Goal: Communication & Community: Answer question/provide support

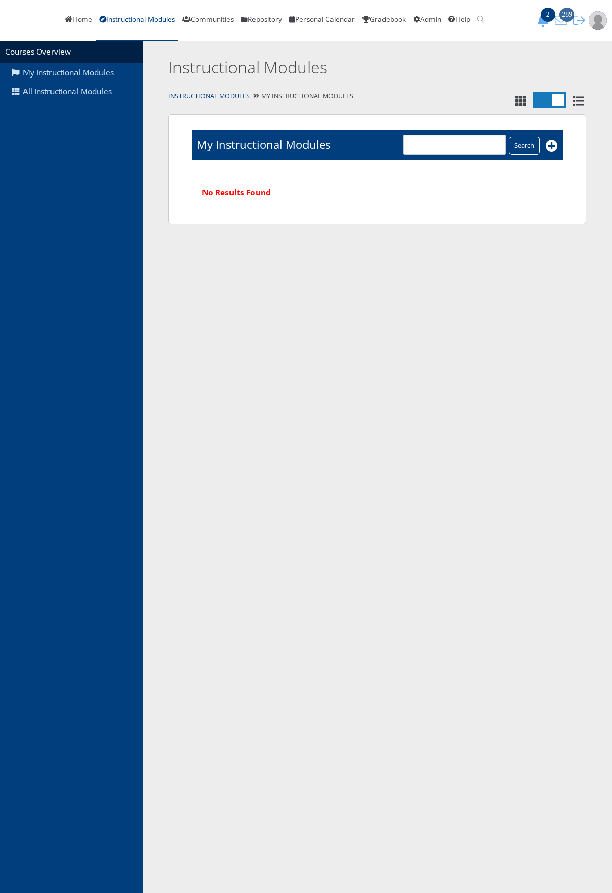
click at [567, 22] on icon "289" at bounding box center [561, 20] width 18 height 12
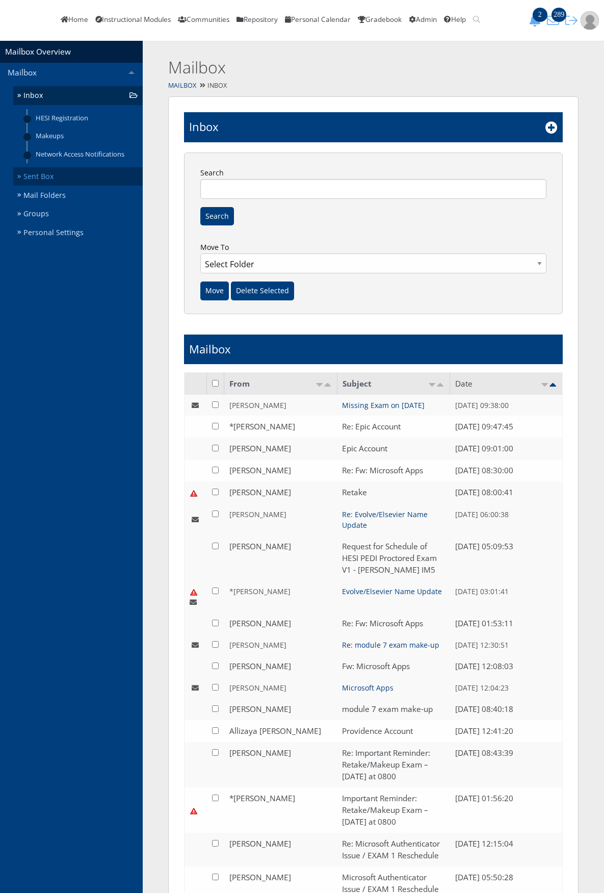
click at [68, 186] on link "Sent Box" at bounding box center [78, 176] width 130 height 19
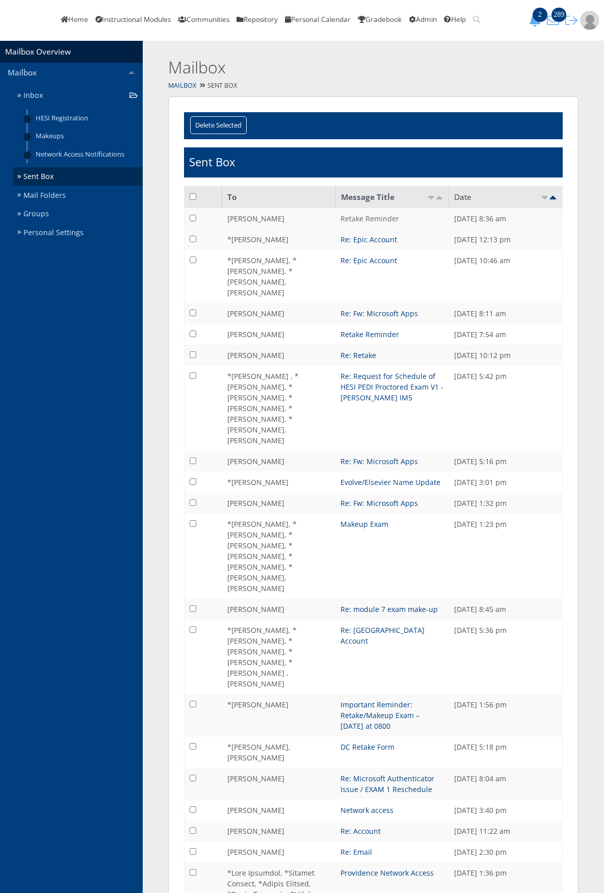
click at [376, 223] on link "Retake Reminder" at bounding box center [370, 219] width 59 height 10
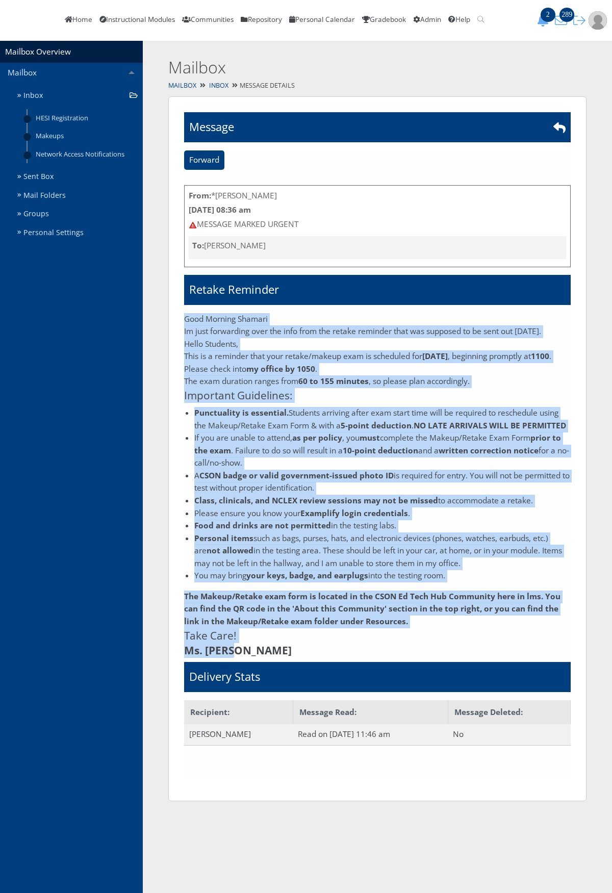
drag, startPoint x: 184, startPoint y: 331, endPoint x: 234, endPoint y: 657, distance: 329.5
click at [234, 657] on div "Good Morning Shamari Im just forwarding over the info from the retake reminder …" at bounding box center [377, 485] width 386 height 345
copy div "Good Morning Shamari Im just forwarding over the info from the retake reminder …"
click at [81, 105] on link "Inbox" at bounding box center [78, 95] width 130 height 19
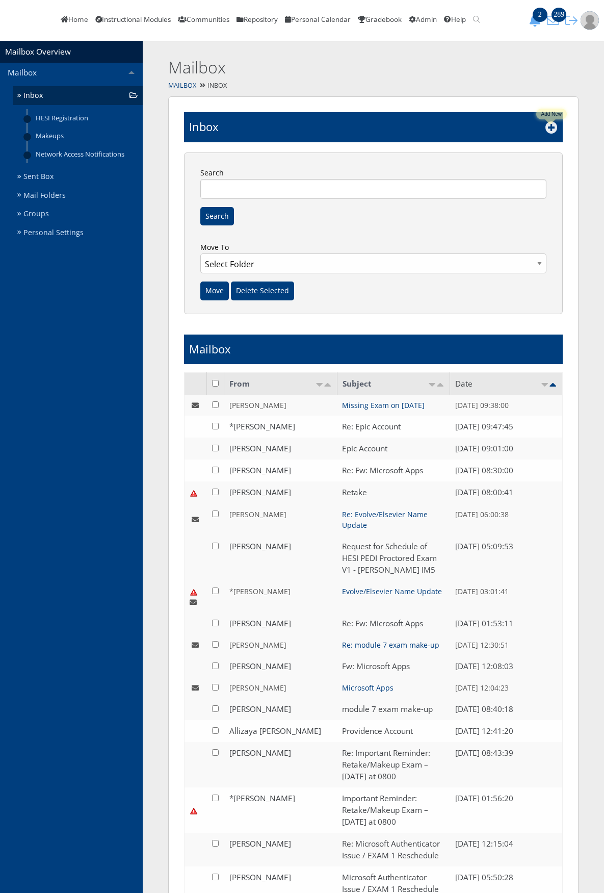
click at [547, 134] on icon at bounding box center [552, 127] width 12 height 12
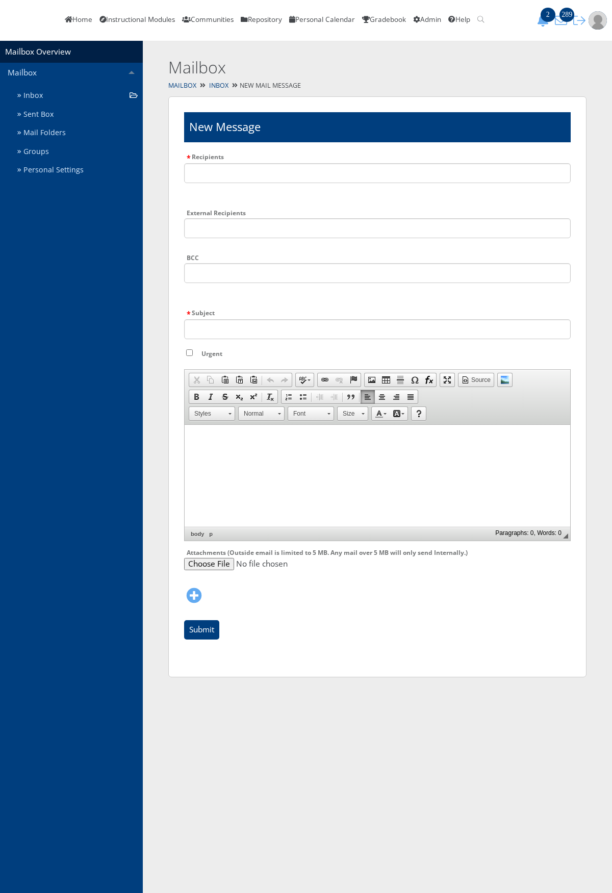
click at [216, 450] on html at bounding box center [377, 437] width 385 height 25
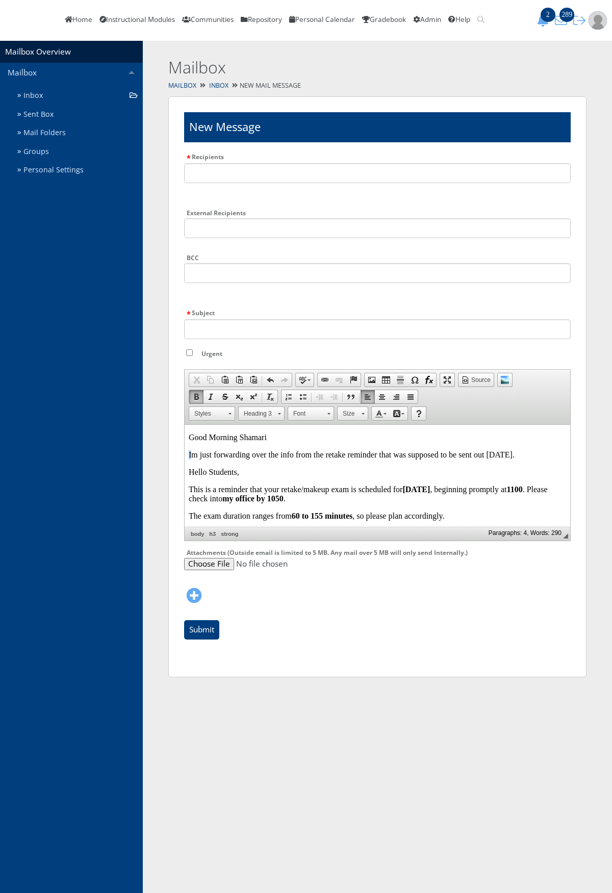
drag, startPoint x: 277, startPoint y: 435, endPoint x: 192, endPoint y: 444, distance: 85.1
click at [192, 444] on body "Good Morning Shamari Im just forwarding over the info from the retake reminder …" at bounding box center [377, 590] width 377 height 314
drag, startPoint x: 522, startPoint y: 454, endPoint x: 177, endPoint y: 429, distance: 345.1
click at [185, 429] on html "Good Morning Shamari Im just forwarding over the info from the retake reminder …" at bounding box center [377, 591] width 385 height 332
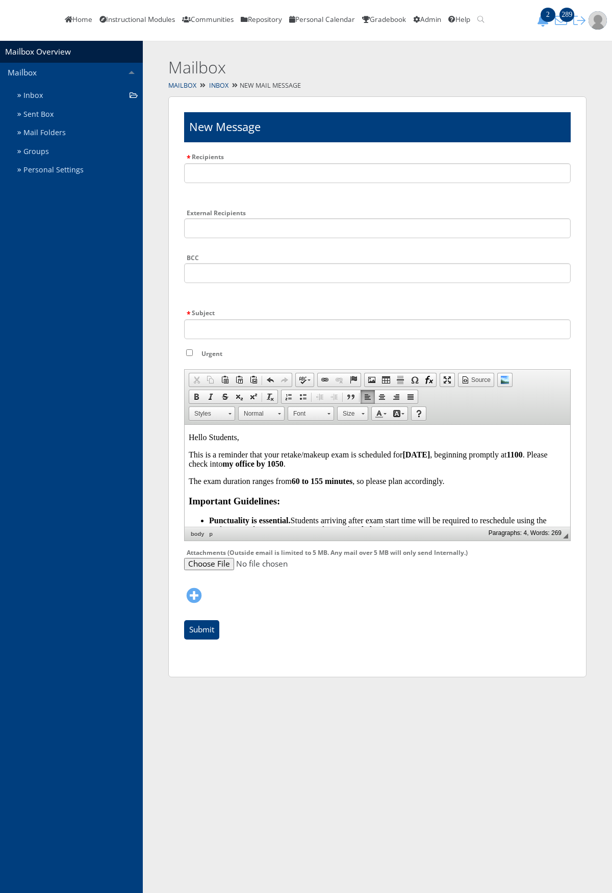
click at [430, 456] on strong "August 28" at bounding box center [416, 454] width 28 height 9
click at [523, 456] on strong "1100" at bounding box center [515, 454] width 16 height 9
drag, startPoint x: 529, startPoint y: 451, endPoint x: 518, endPoint y: 453, distance: 10.9
click at [518, 453] on p "This is a reminder that your retake/makeup exam is scheduled for August 29 , be…" at bounding box center [377, 459] width 377 height 18
click at [197, 401] on span at bounding box center [196, 397] width 8 height 8
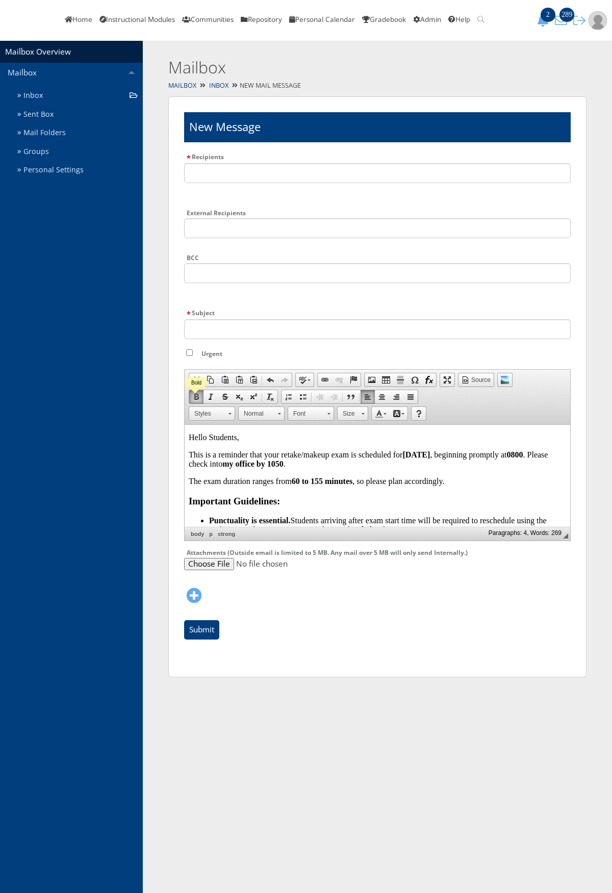
click at [197, 401] on span at bounding box center [196, 397] width 8 height 8
drag, startPoint x: 300, startPoint y: 464, endPoint x: 293, endPoint y: 468, distance: 7.3
click at [283, 468] on strong "my office by 1050" at bounding box center [252, 463] width 61 height 9
click at [245, 463] on p "This is a reminder that your retake/makeup exam is scheduled for August 29 , be…" at bounding box center [377, 459] width 377 height 18
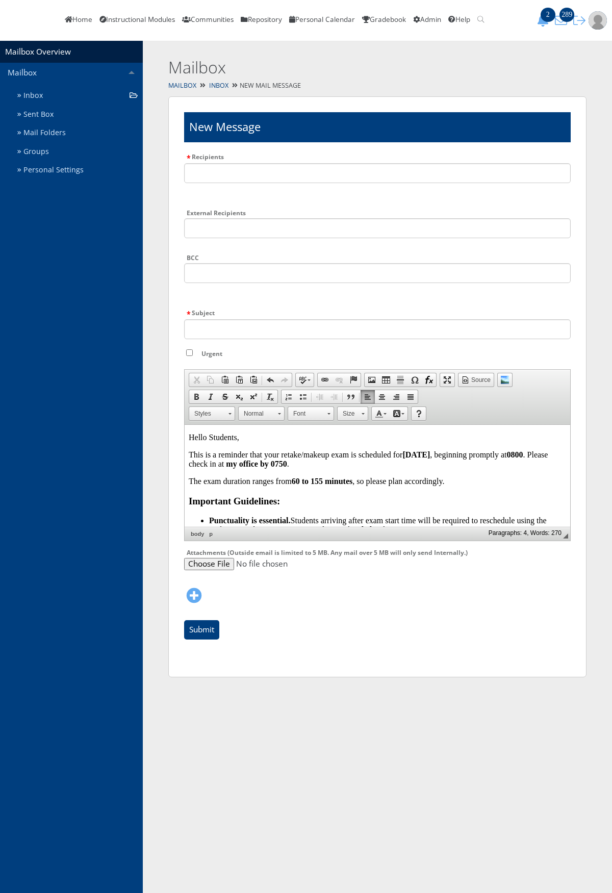
click at [302, 491] on body "Hello Students, This is a reminder that your retake/makeup exam is scheduled fo…" at bounding box center [377, 572] width 377 height 279
click at [299, 482] on strong "60 to 155 minutes" at bounding box center [322, 481] width 61 height 9
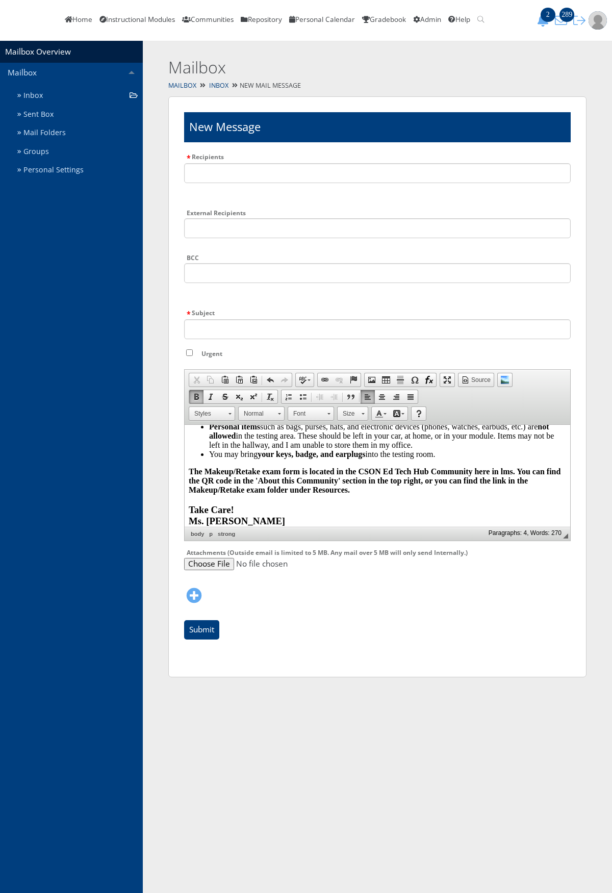
scroll to position [204, 0]
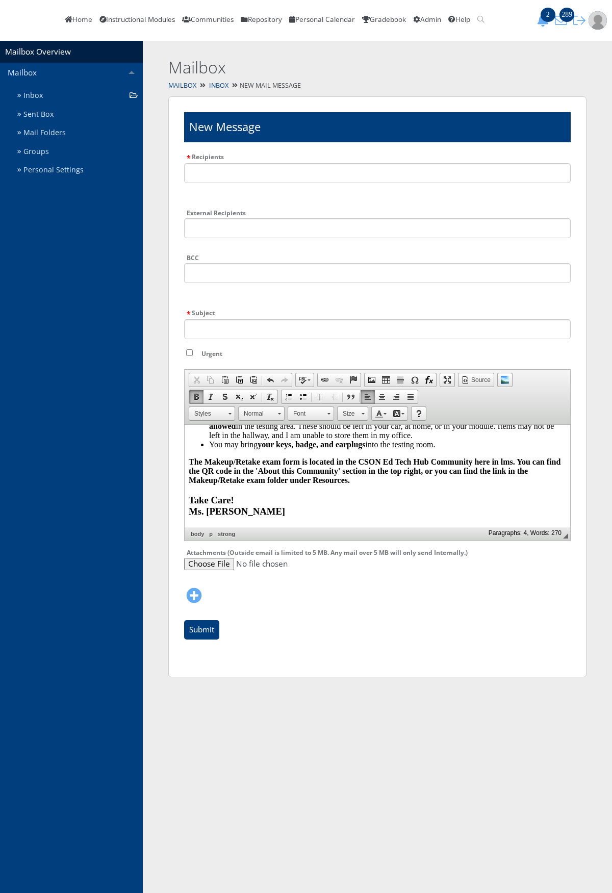
click at [350, 481] on p "The Makeup/Retake exam form is located in the CSON Ed Tech Hub Community here i…" at bounding box center [377, 471] width 377 height 28
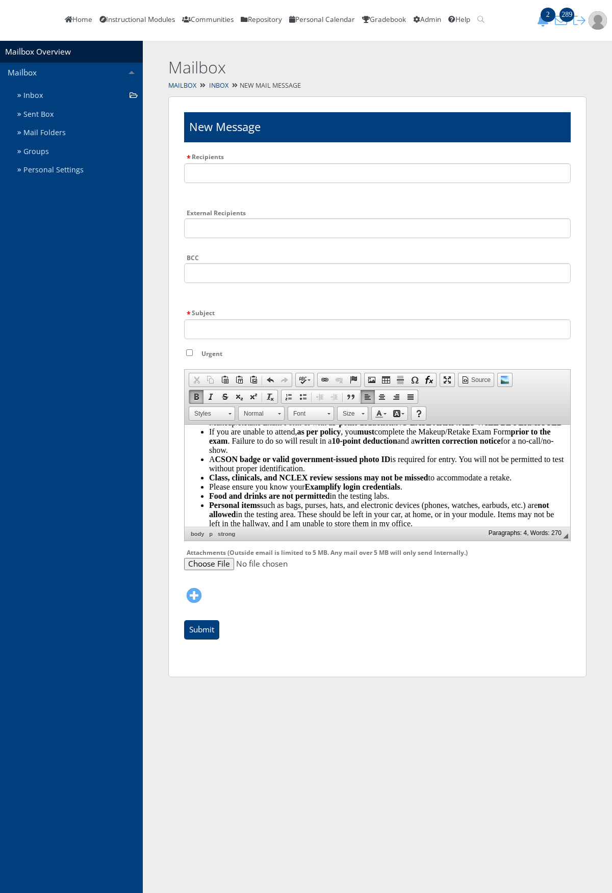
scroll to position [0, 0]
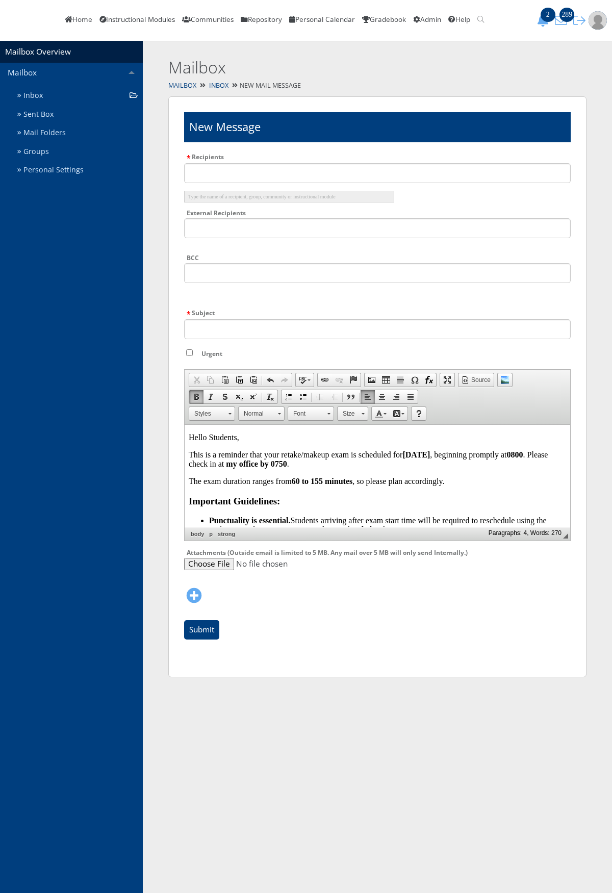
click at [203, 183] on input "text" at bounding box center [377, 173] width 386 height 20
type input "elisa"
click at [203, 199] on em "Elisa" at bounding box center [214, 197] width 42 height 6
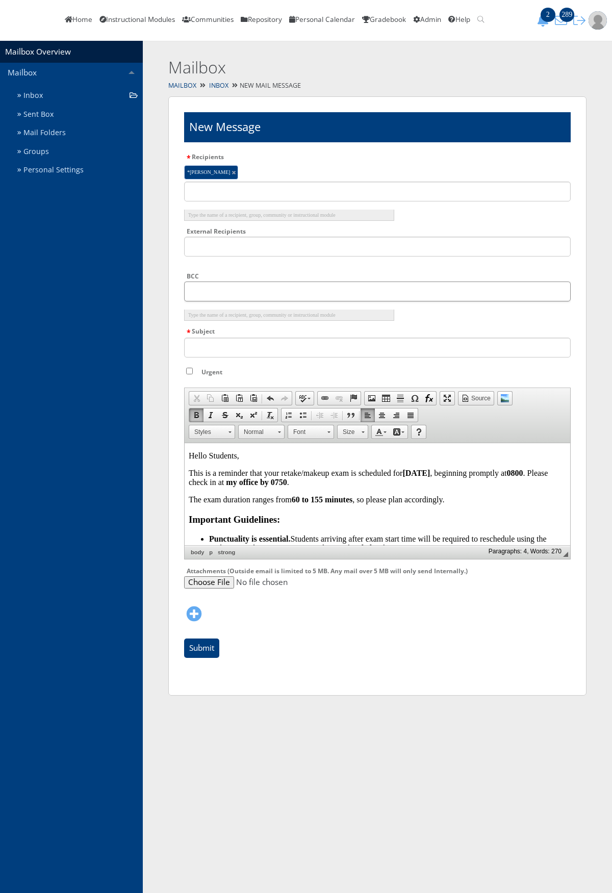
click at [199, 301] on input "text" at bounding box center [377, 291] width 386 height 20
click at [250, 301] on input "text" at bounding box center [377, 291] width 386 height 20
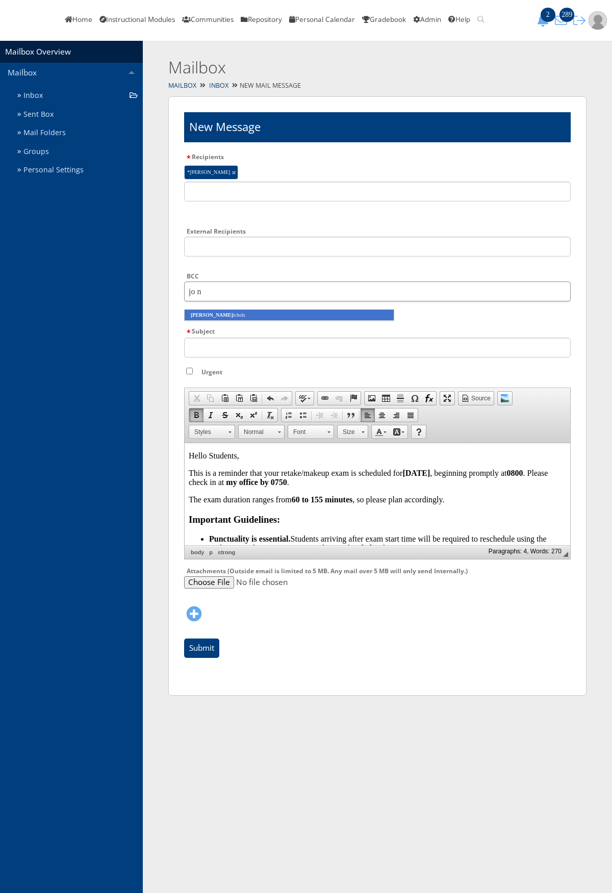
type input "jo n"
click at [244, 321] on li "Jo N ichols" at bounding box center [289, 314] width 210 height 11
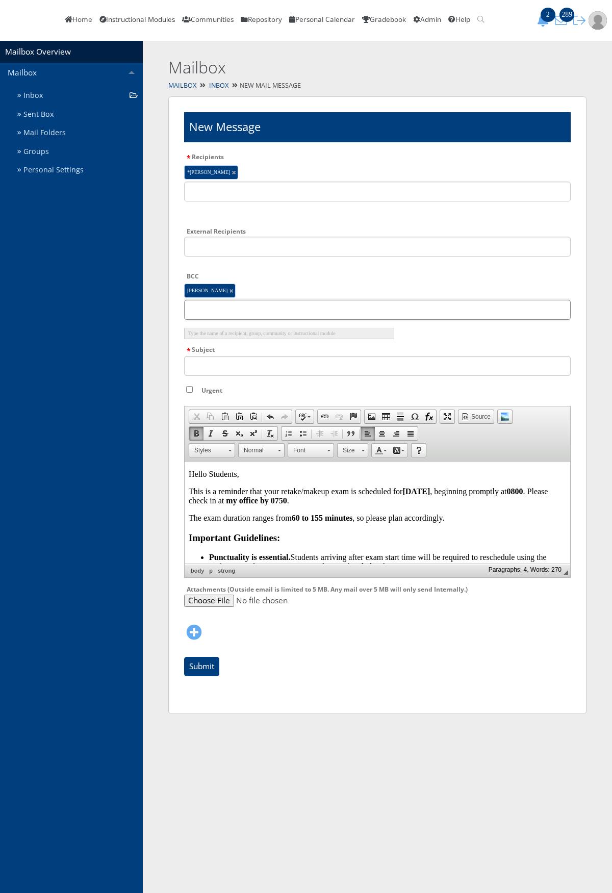
click at [287, 316] on input "text" at bounding box center [377, 310] width 386 height 20
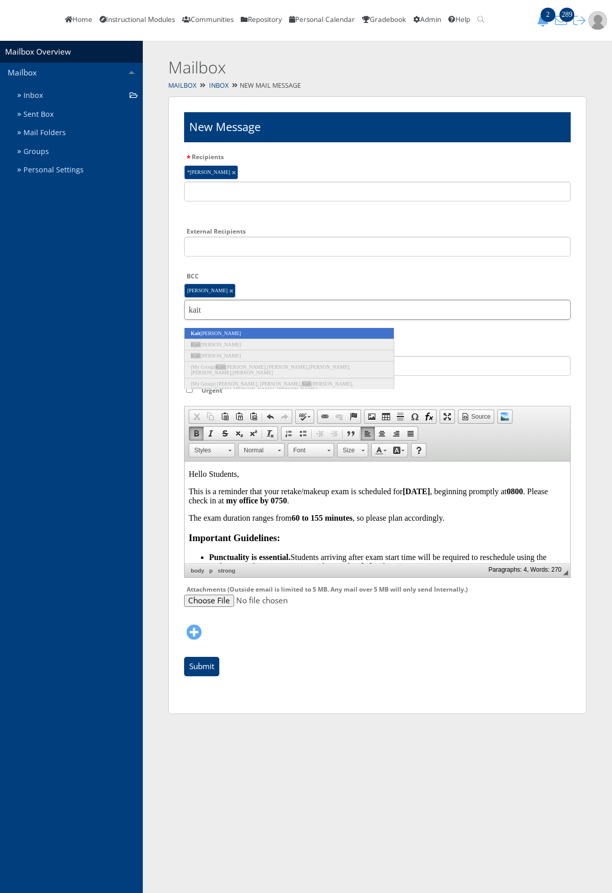
type input "kait"
click at [315, 339] on li "Kait lyn Diaz" at bounding box center [289, 333] width 210 height 11
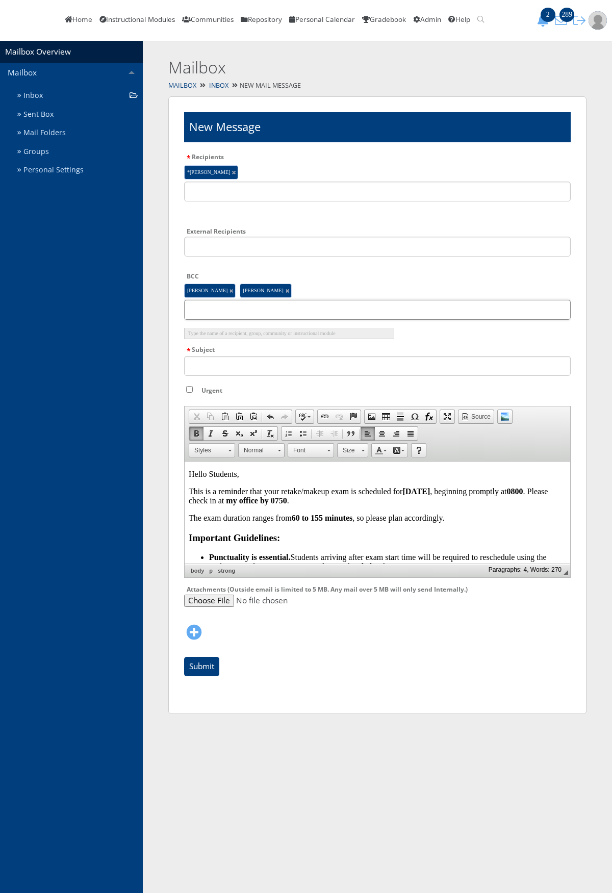
click at [218, 319] on input "text" at bounding box center [377, 310] width 386 height 20
type input "casandra"
click at [228, 339] on li "Casandra Delgado" at bounding box center [289, 333] width 210 height 11
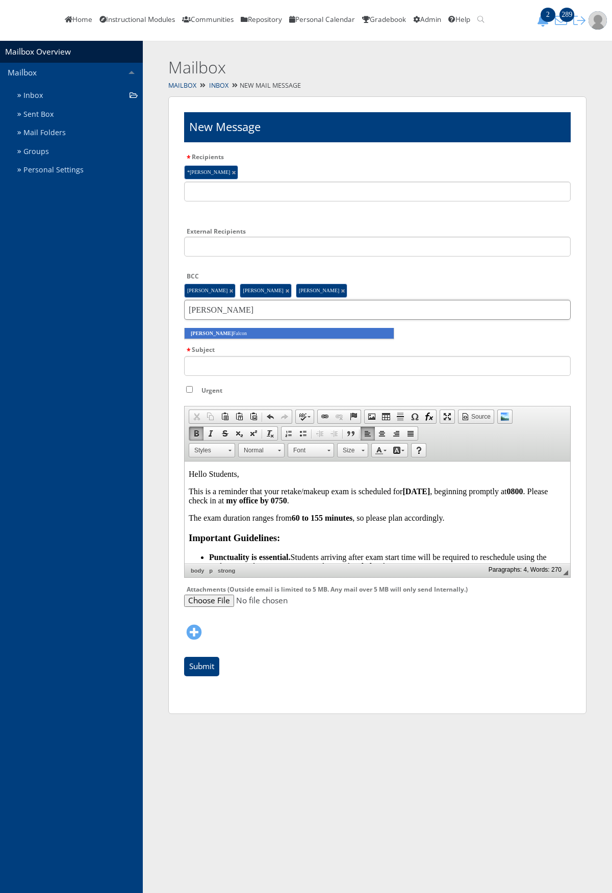
type input "ernesto"
click at [233, 339] on li "Ernesto Falcon" at bounding box center [289, 333] width 210 height 11
type input "maame"
click at [234, 339] on li "Maame Forson" at bounding box center [289, 333] width 210 height 11
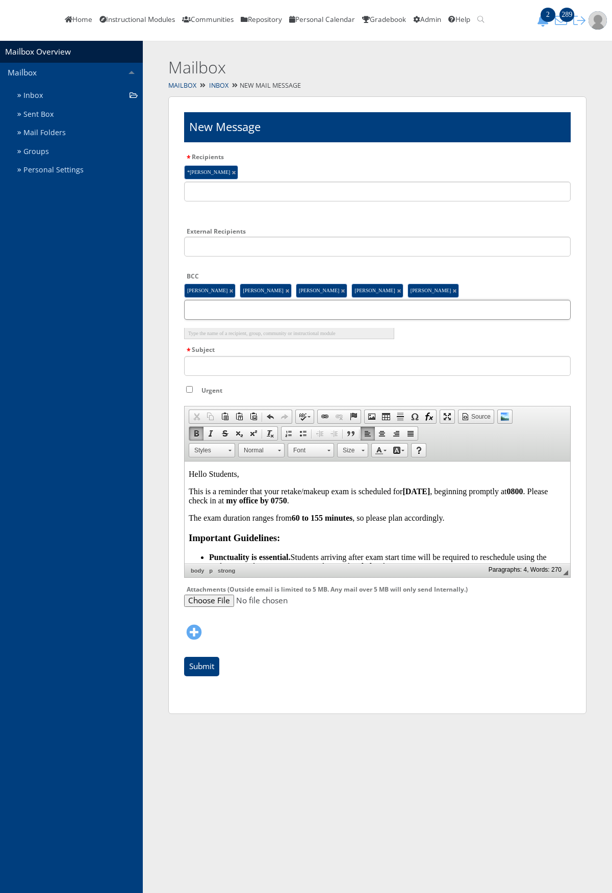
click at [433, 317] on input "text" at bounding box center [377, 310] width 386 height 20
type input "olivia sa"
click at [375, 339] on li "Olivia Sa marripas" at bounding box center [289, 333] width 210 height 11
click at [201, 376] on input "Subject" at bounding box center [377, 366] width 386 height 20
type input "Makeup/Retake Reminder"
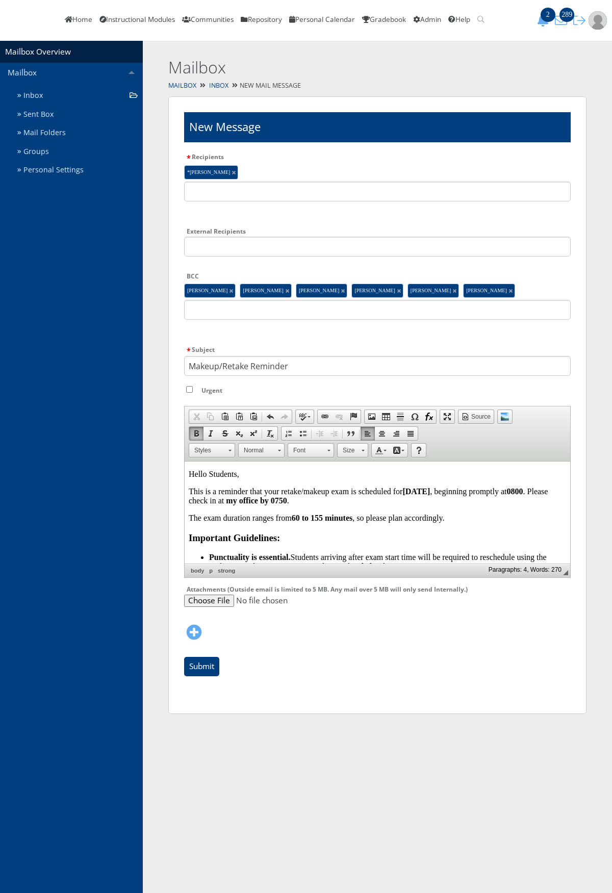
click at [319, 500] on p "This is a reminder that your retake/makeup exam is scheduled for August 29 , be…" at bounding box center [377, 496] width 377 height 18
click at [188, 393] on input "Urgent" at bounding box center [189, 389] width 7 height 7
click at [190, 393] on input "Urgent" at bounding box center [189, 389] width 7 height 7
checkbox input "false"
click at [334, 528] on body "Hello Students, This is a reminder that your retake/makeup exam is scheduled fo…" at bounding box center [377, 609] width 377 height 279
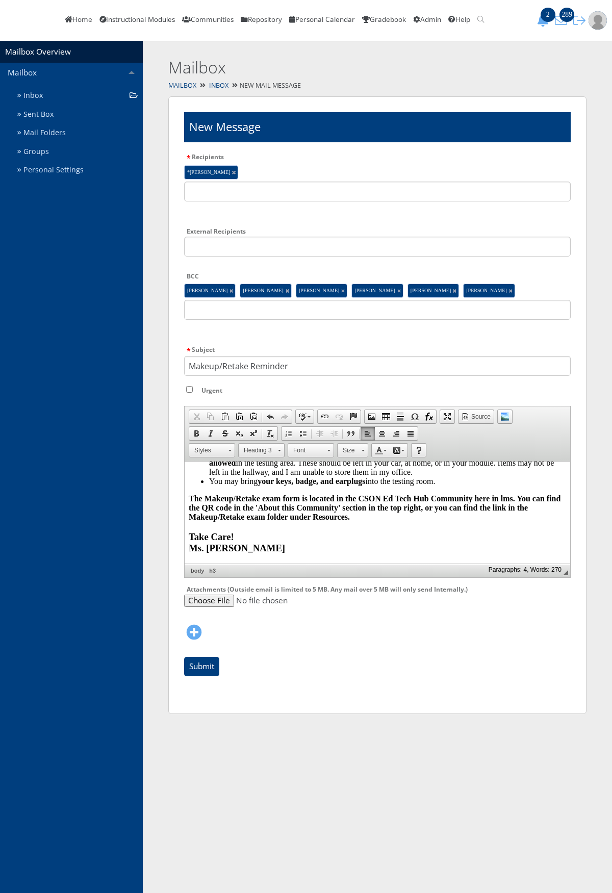
scroll to position [204, 0]
click at [208, 676] on input "Submit" at bounding box center [201, 666] width 35 height 19
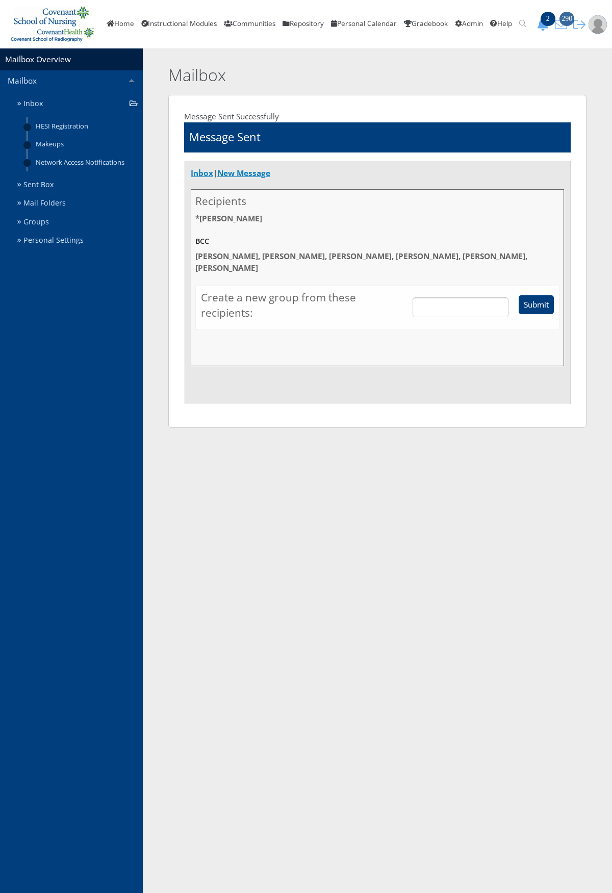
click at [570, 20] on icon "290" at bounding box center [561, 24] width 18 height 12
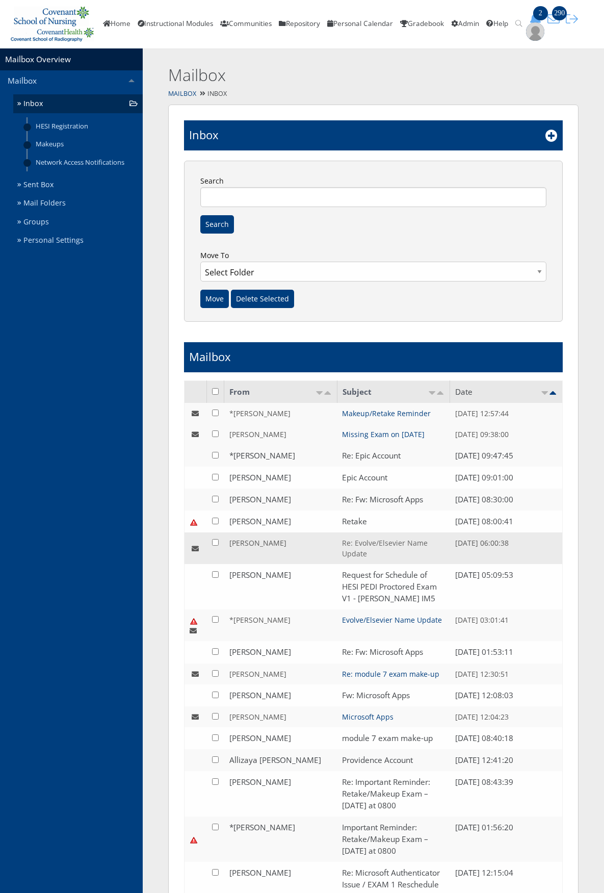
click at [364, 539] on link "Re: Evolve/Elsevier Name Update" at bounding box center [385, 548] width 86 height 20
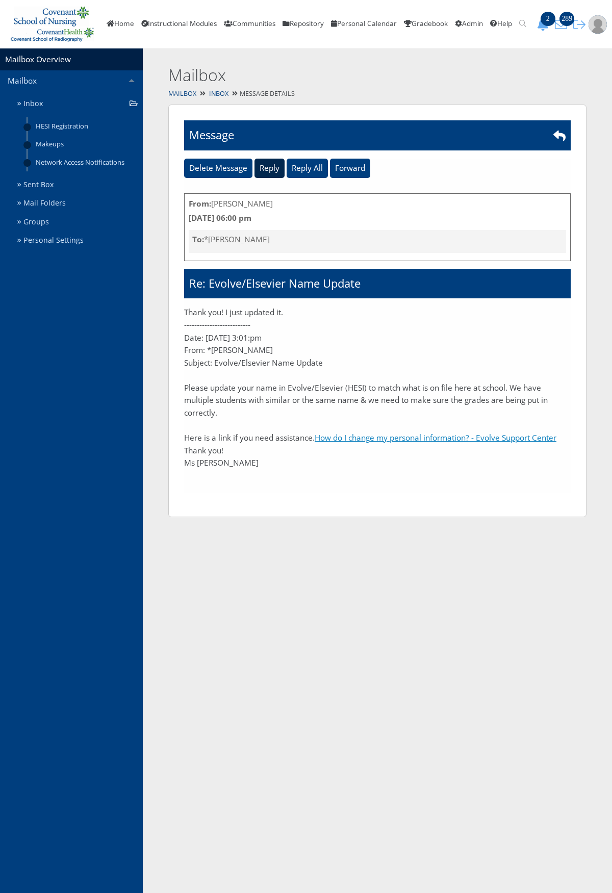
click at [267, 170] on input "Reply" at bounding box center [269, 168] width 30 height 19
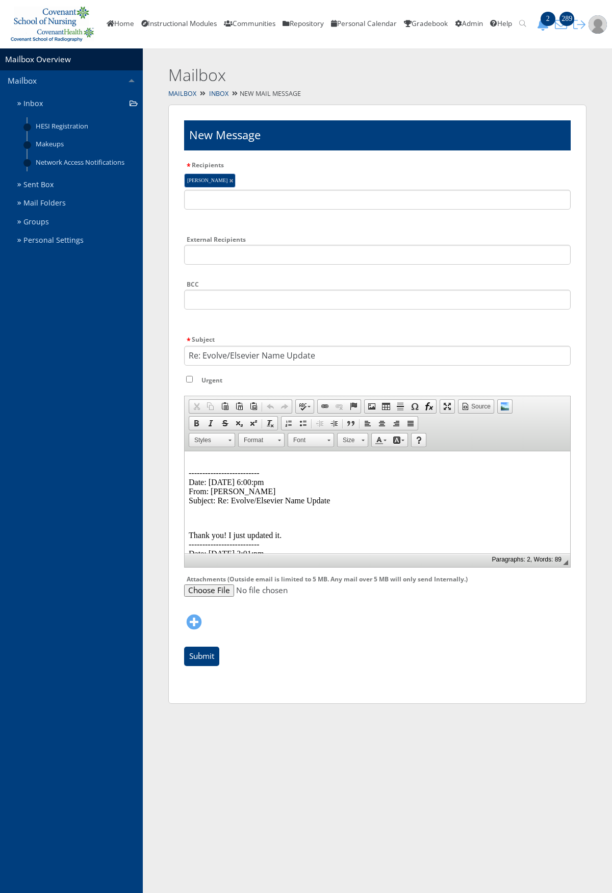
click at [198, 461] on p "-------------------------- Date: 08/25/2025 6:00:pm From: Sadie Fregia Subject:…" at bounding box center [377, 482] width 377 height 46
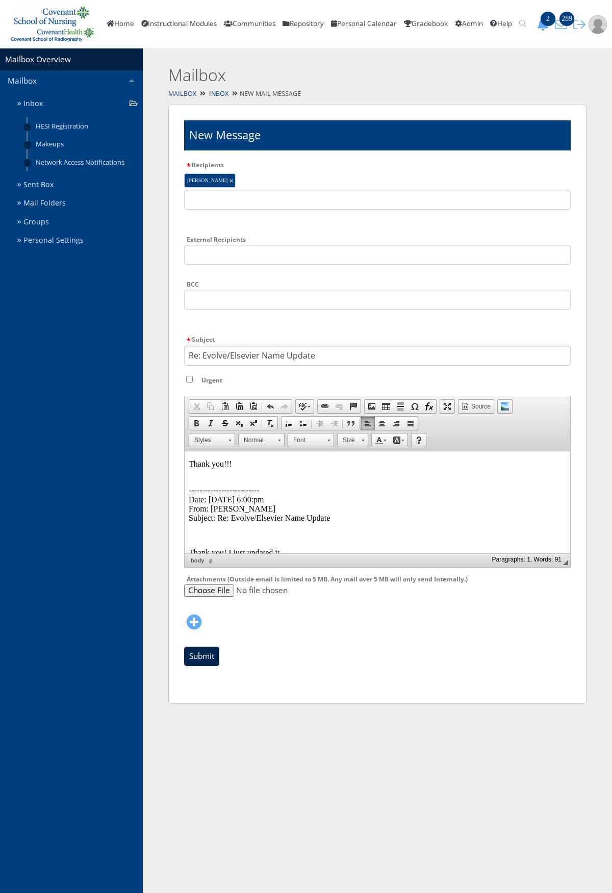
click at [203, 652] on input "Submit" at bounding box center [201, 656] width 35 height 19
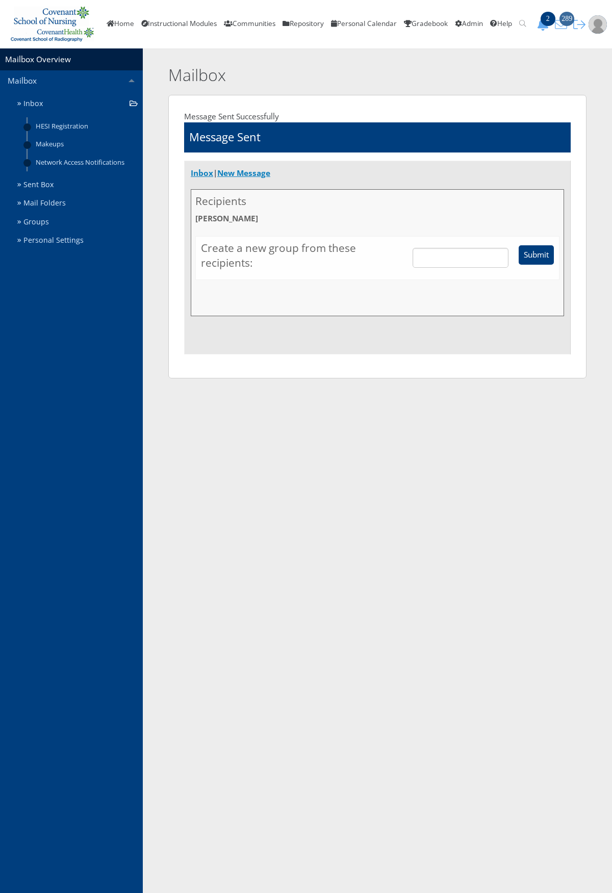
click at [569, 19] on icon "289" at bounding box center [561, 24] width 18 height 12
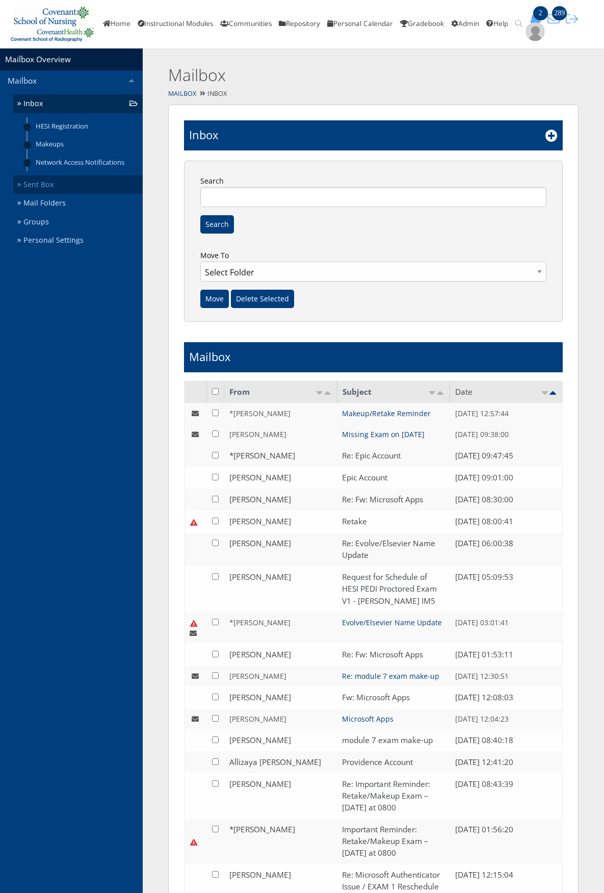
click at [52, 187] on link "Sent Box" at bounding box center [78, 184] width 130 height 19
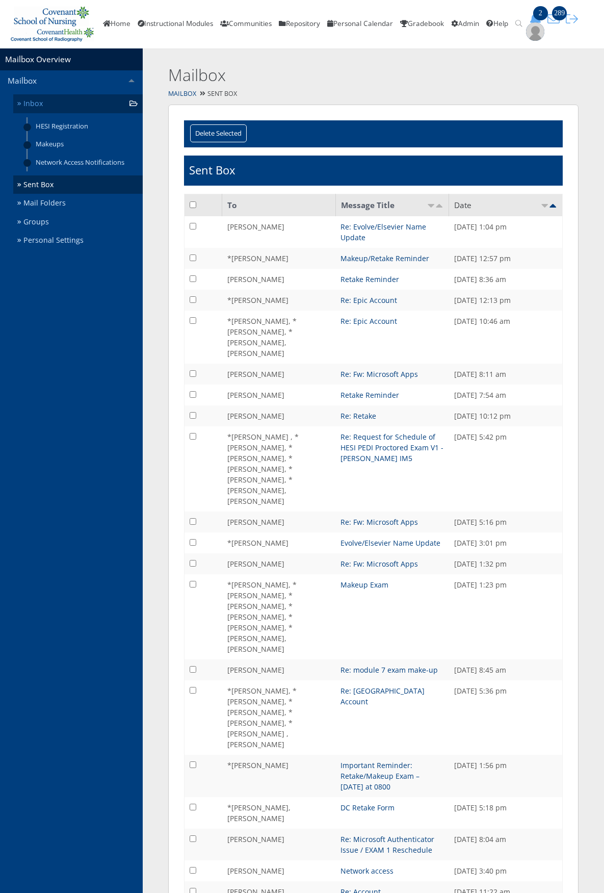
click at [35, 112] on link "Inbox" at bounding box center [78, 103] width 130 height 19
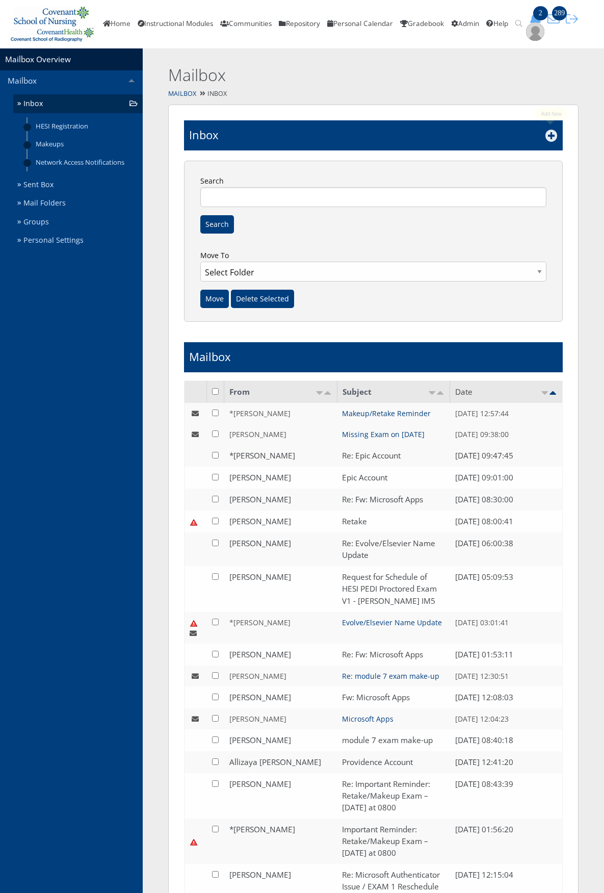
click at [549, 131] on icon at bounding box center [552, 136] width 12 height 12
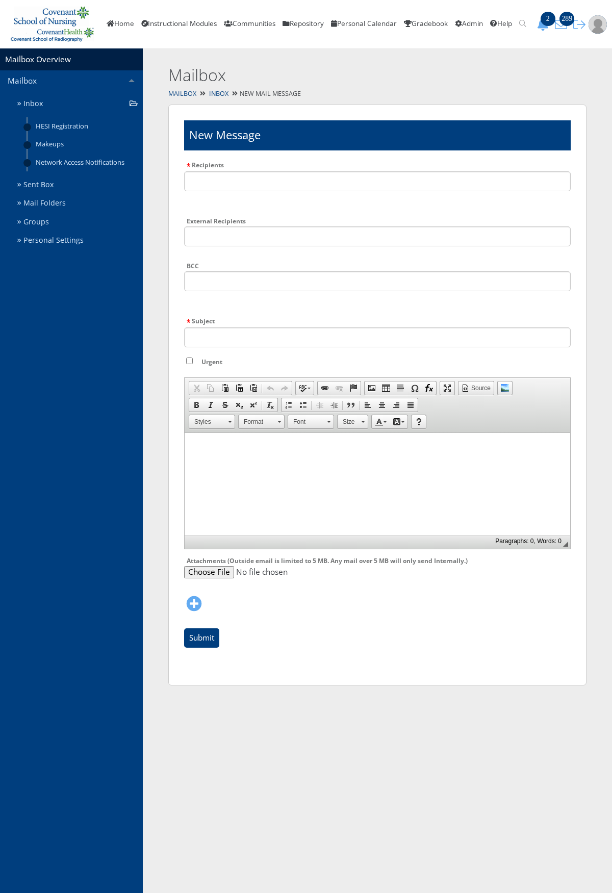
click at [314, 185] on li "Type the name of a recipient, group, community or instructional module" at bounding box center [377, 187] width 386 height 33
click at [312, 179] on input "text" at bounding box center [377, 181] width 386 height 20
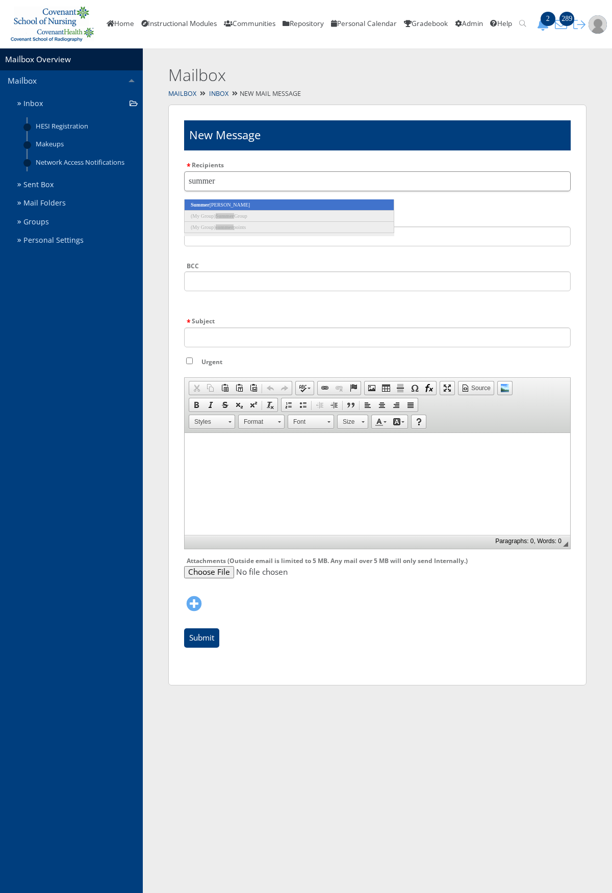
type input "summer"
click at [297, 204] on li "Summer Wylie" at bounding box center [289, 204] width 210 height 11
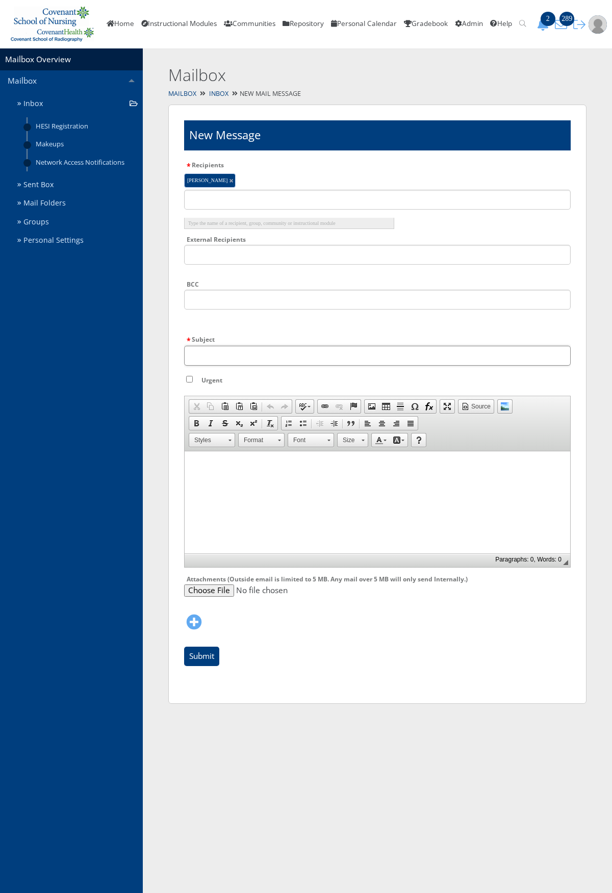
click at [231, 358] on input "Subject" at bounding box center [377, 356] width 386 height 20
type input "d"
type input "Network Access"
click at [288, 476] on html at bounding box center [377, 463] width 385 height 25
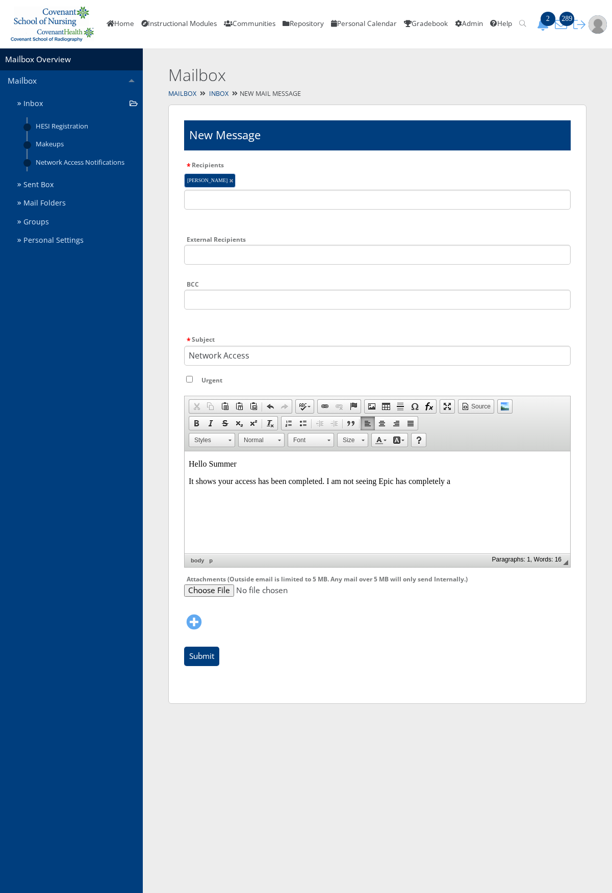
click at [463, 482] on p "It shows your access has been completed. I am not seeing Epic has completely a" at bounding box center [377, 480] width 377 height 9
drag, startPoint x: 459, startPoint y: 482, endPoint x: 330, endPoint y: 481, distance: 128.5
click at [330, 481] on p "It shows your access has been completed. I am not seeing Epic has completely a" at bounding box center [377, 480] width 377 height 9
drag, startPoint x: 316, startPoint y: 491, endPoint x: 221, endPoint y: 502, distance: 95.4
click at [221, 502] on html "Hello Summer It shows your access has been completed. I checked Epic & it still…" at bounding box center [377, 477] width 385 height 52
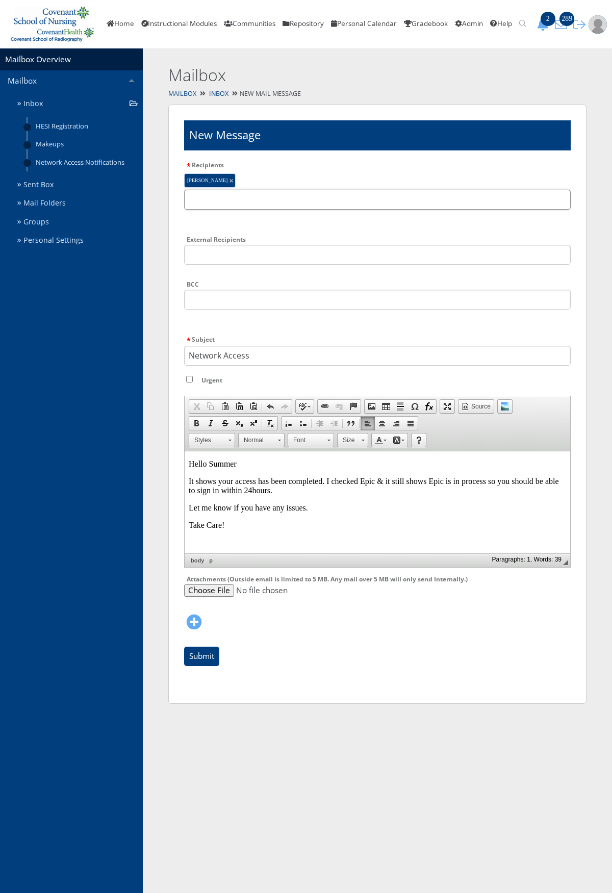
click at [277, 198] on input "text" at bounding box center [377, 200] width 386 height 20
type input "trent"
click at [275, 222] on li "* Trent McGuire" at bounding box center [289, 223] width 210 height 11
type input "tammy"
click at [275, 222] on li "* Tammy Nesbitt" at bounding box center [289, 223] width 210 height 11
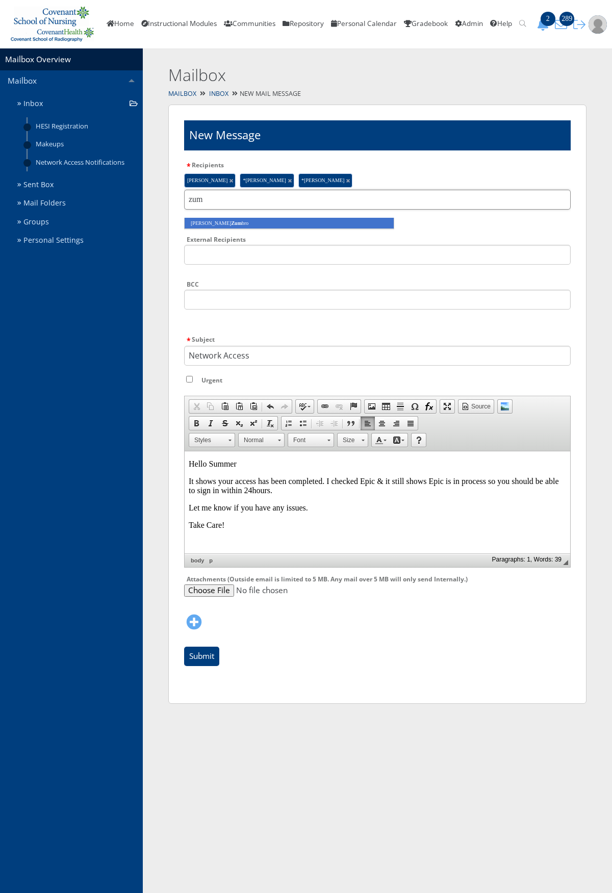
type input "zum"
click at [275, 222] on li "Janci Zum bro" at bounding box center [289, 223] width 210 height 11
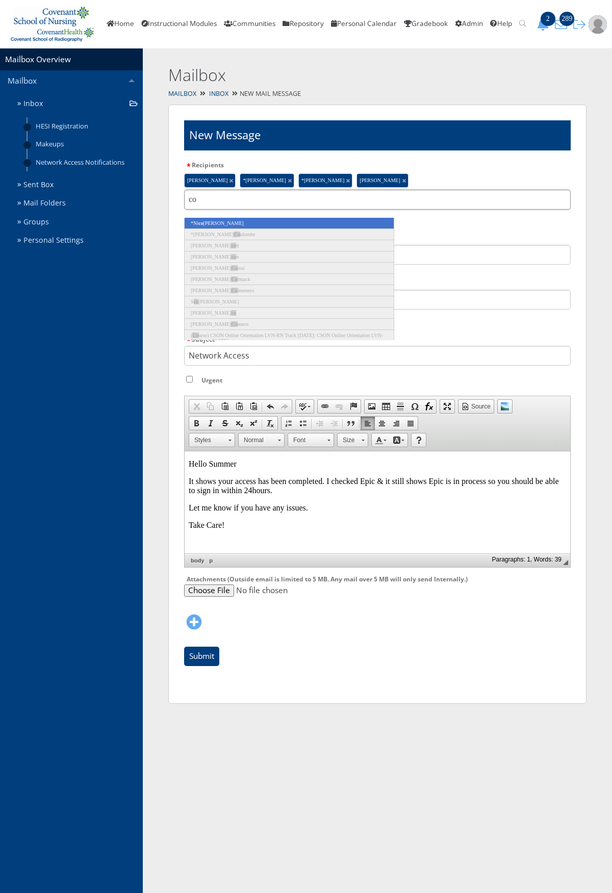
type input "c"
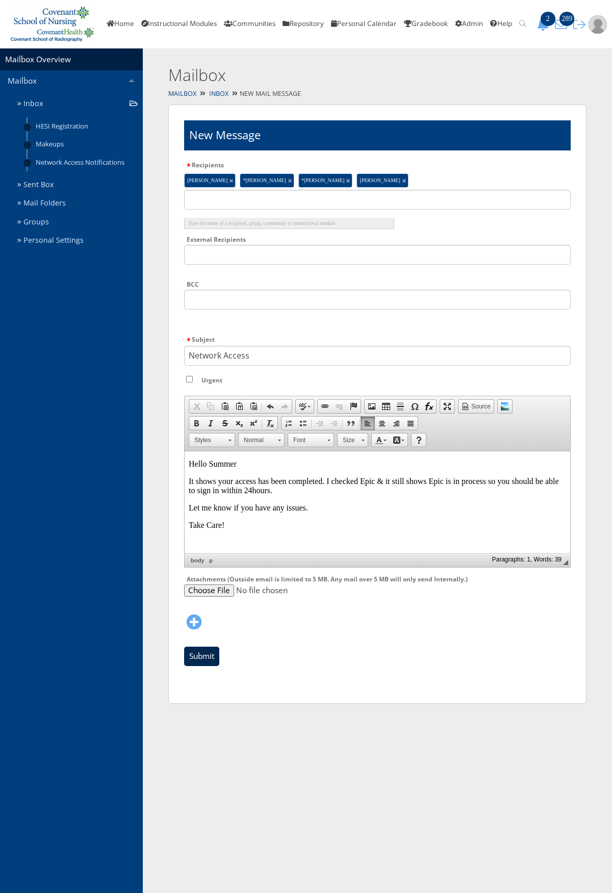
click at [209, 651] on input "Submit" at bounding box center [201, 656] width 35 height 19
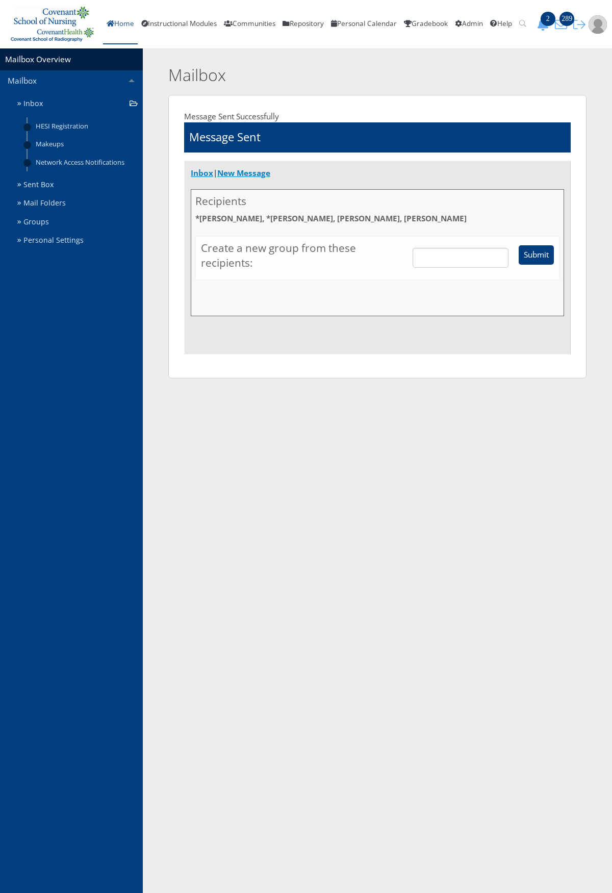
click at [121, 31] on link "Home" at bounding box center [120, 24] width 35 height 41
